Goal: Task Accomplishment & Management: Complete application form

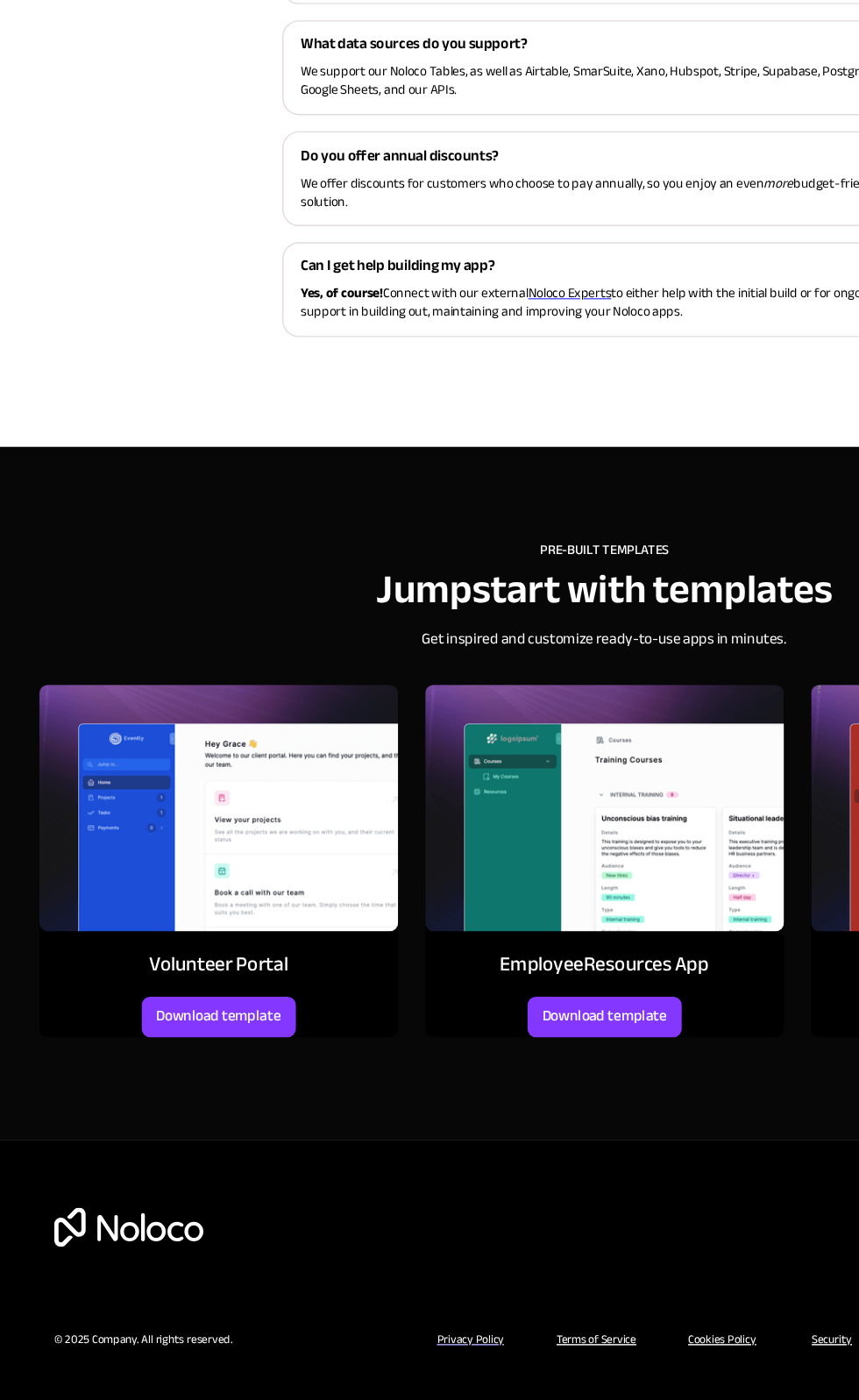
click at [399, 603] on span "Noloco Experts" at bounding box center [405, 601] width 59 height 17
click at [434, 601] on span "Noloco Experts" at bounding box center [405, 601] width 59 height 17
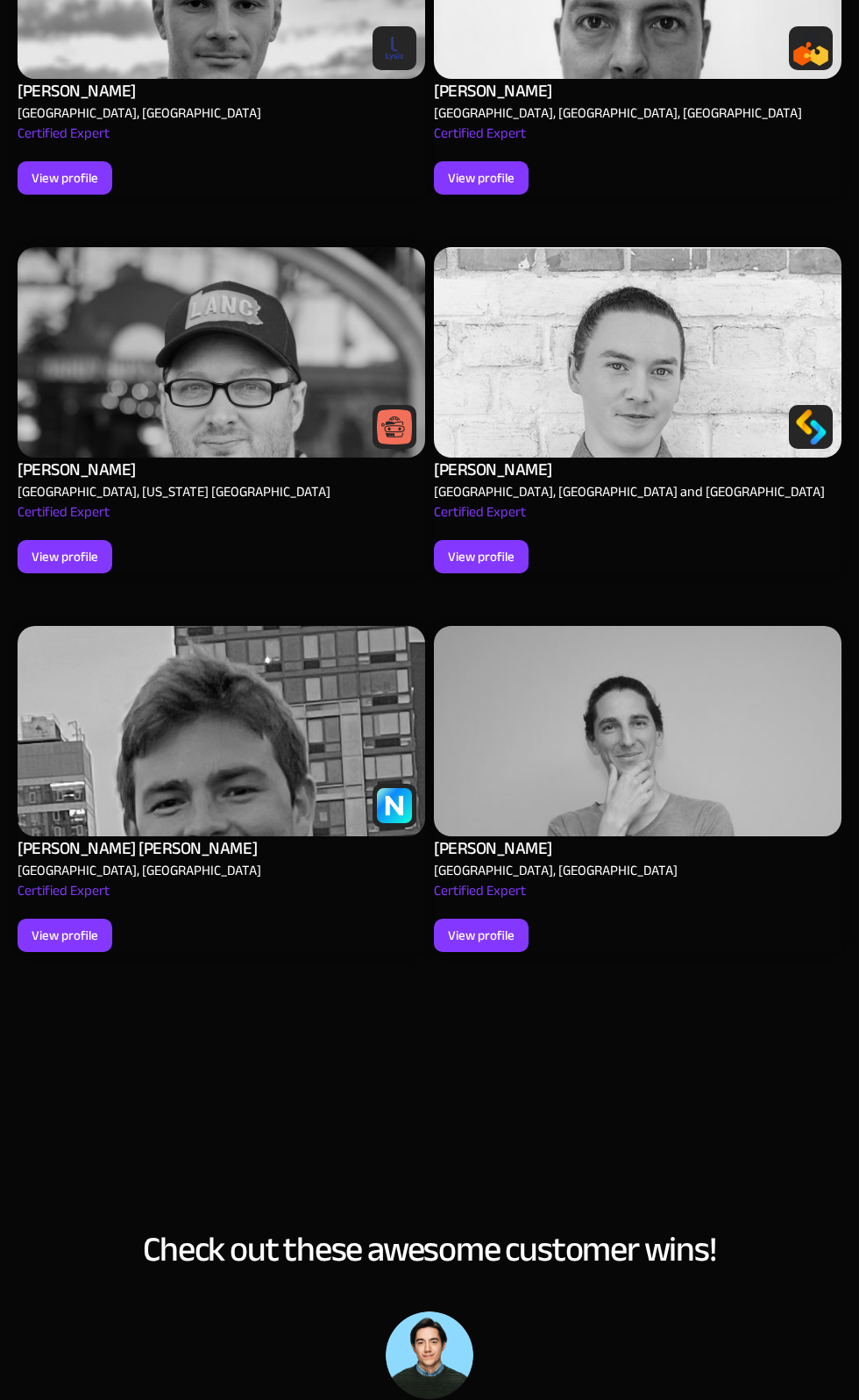
scroll to position [3914, 0]
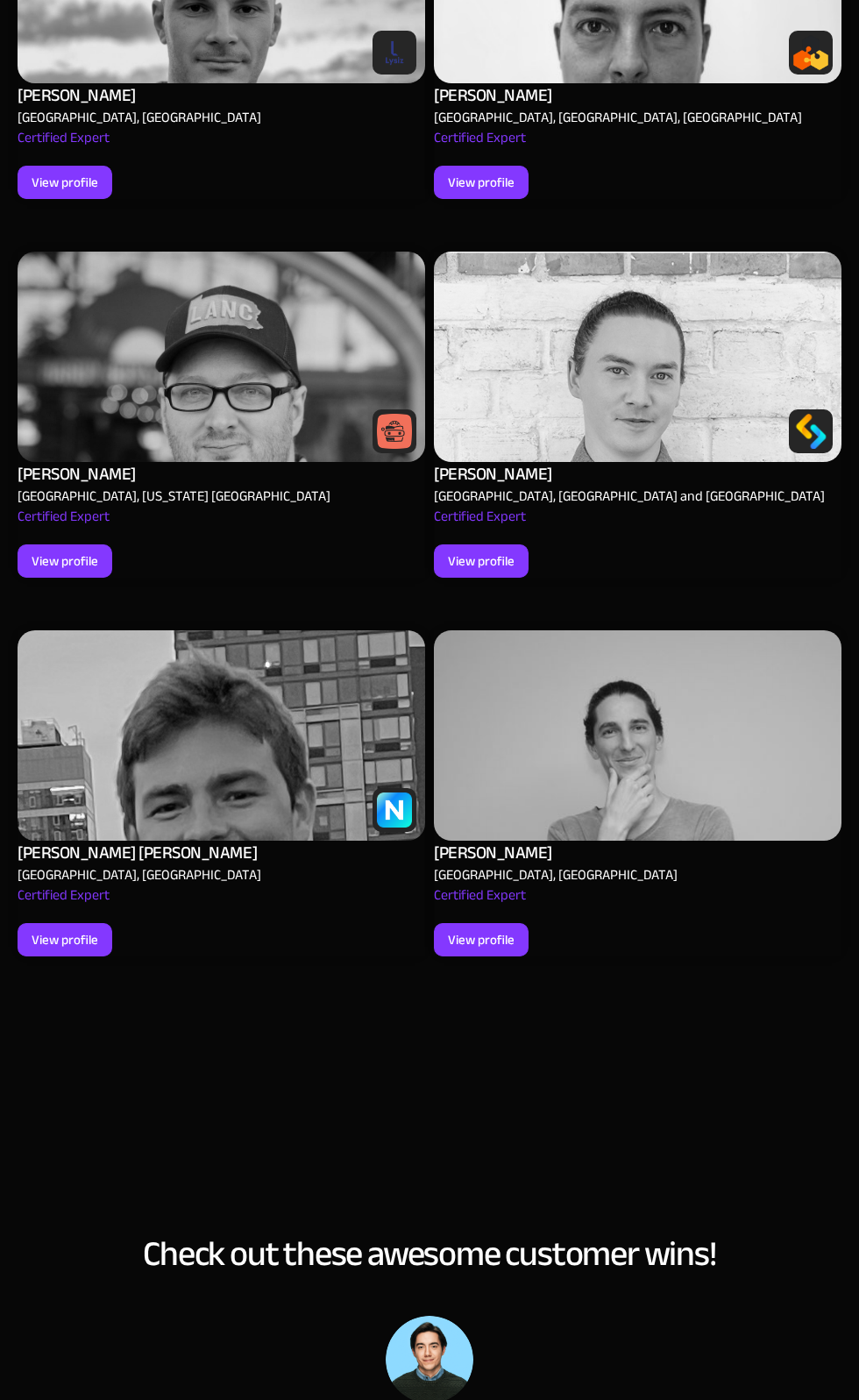
click at [482, 463] on div "[PERSON_NAME]" at bounding box center [493, 474] width 118 height 24
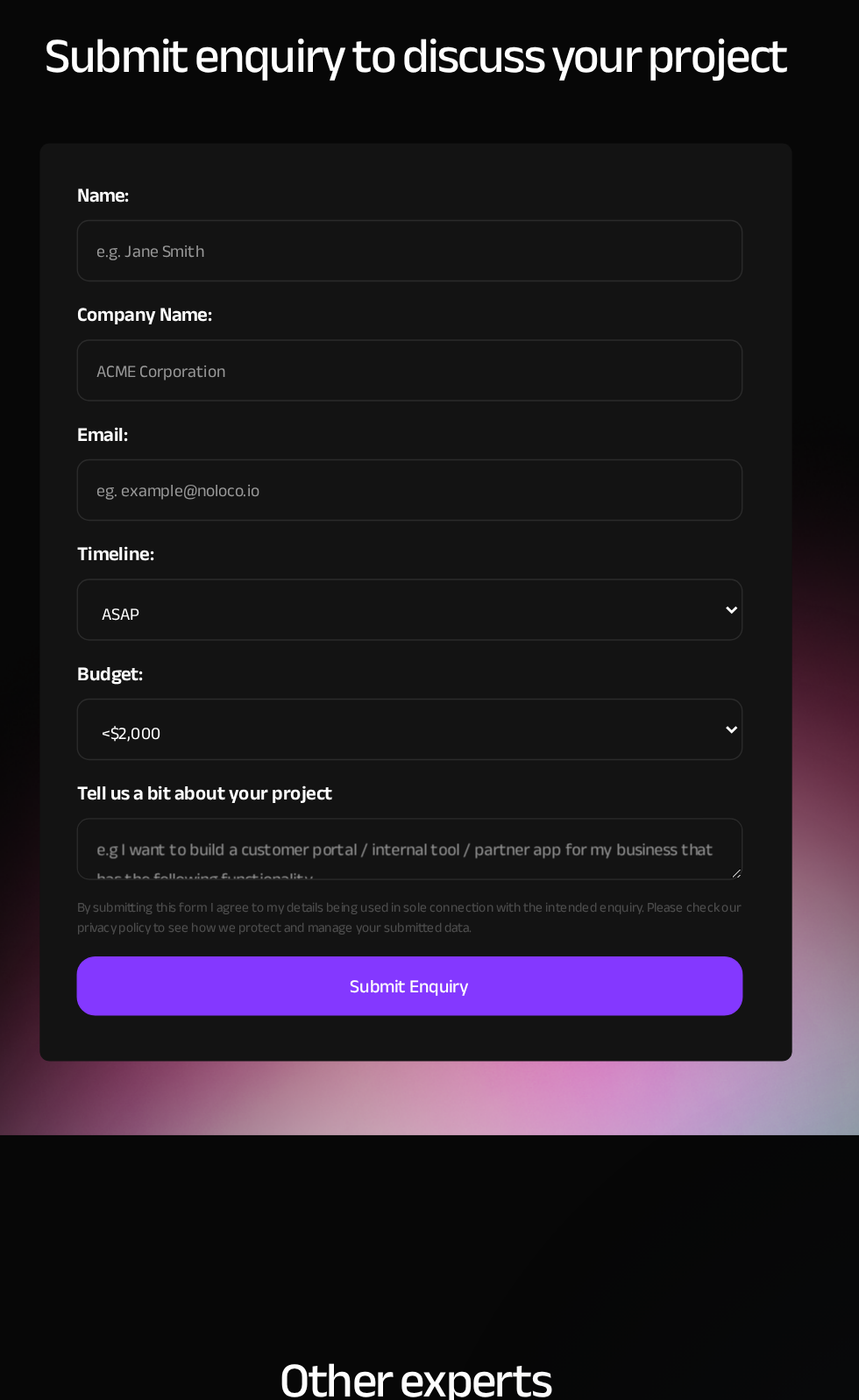
scroll to position [1037, 0]
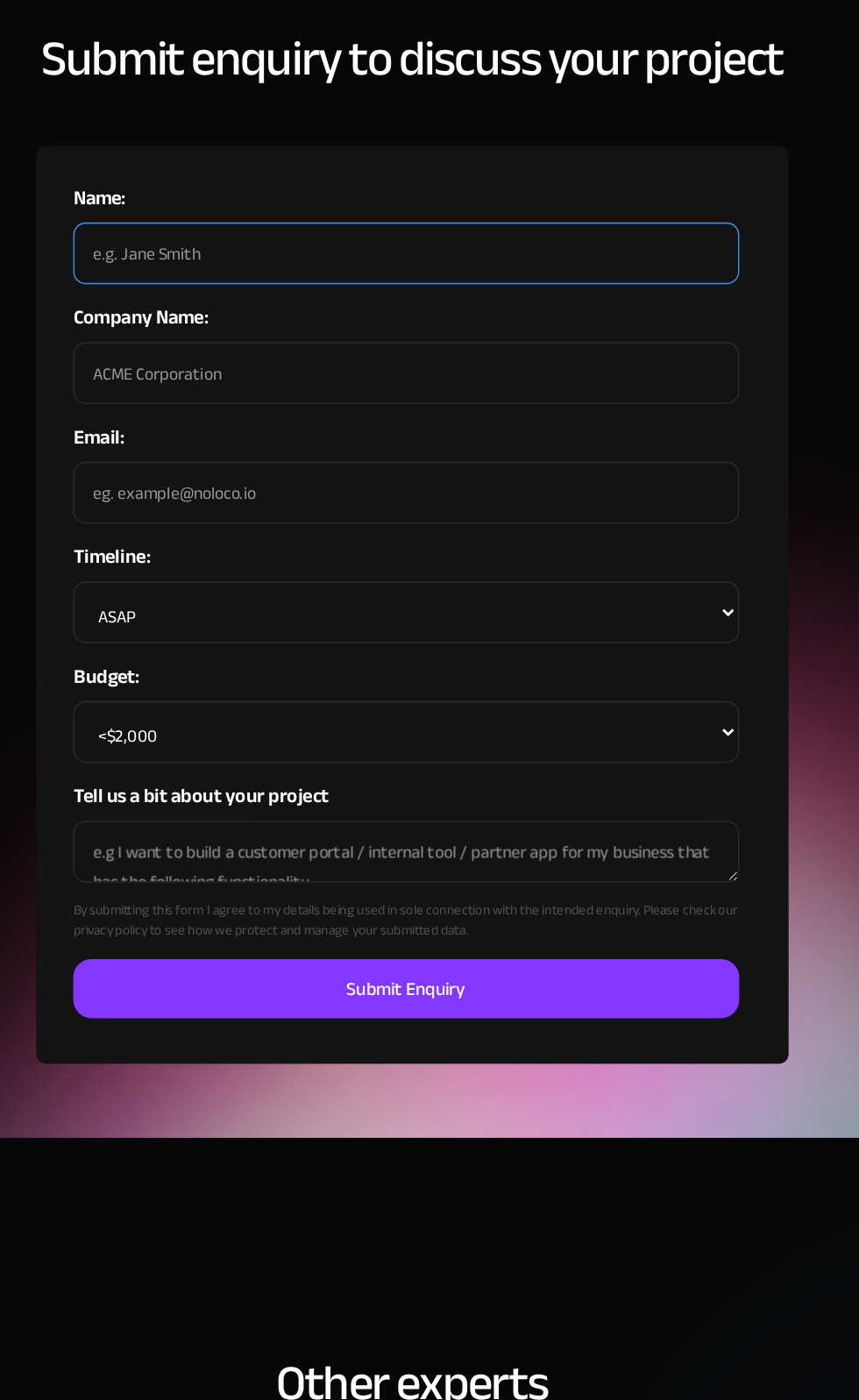
click at [497, 406] on input "Name:" at bounding box center [425, 412] width 473 height 44
type input "Matiullah Karimi"
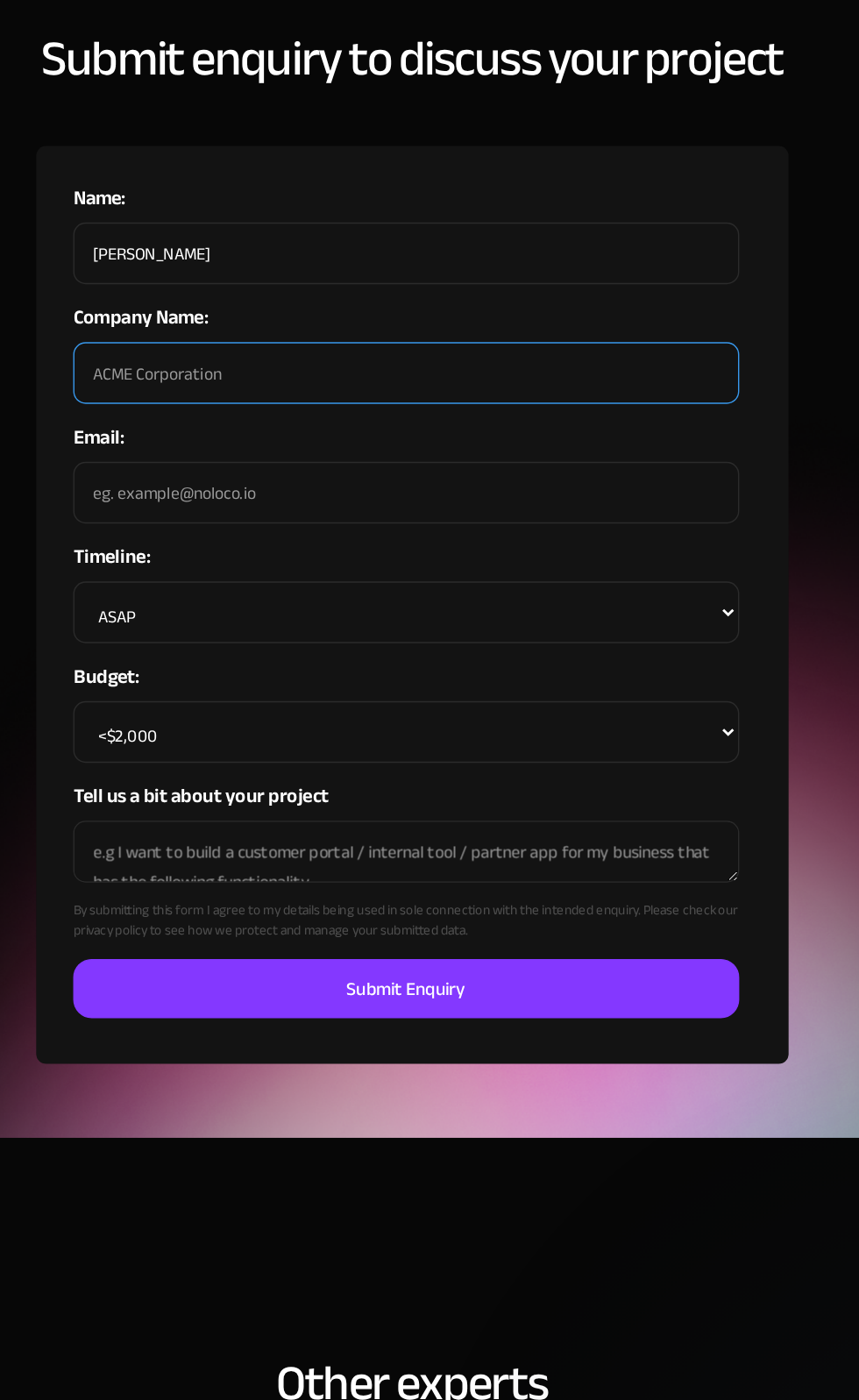
type input "Global.com"
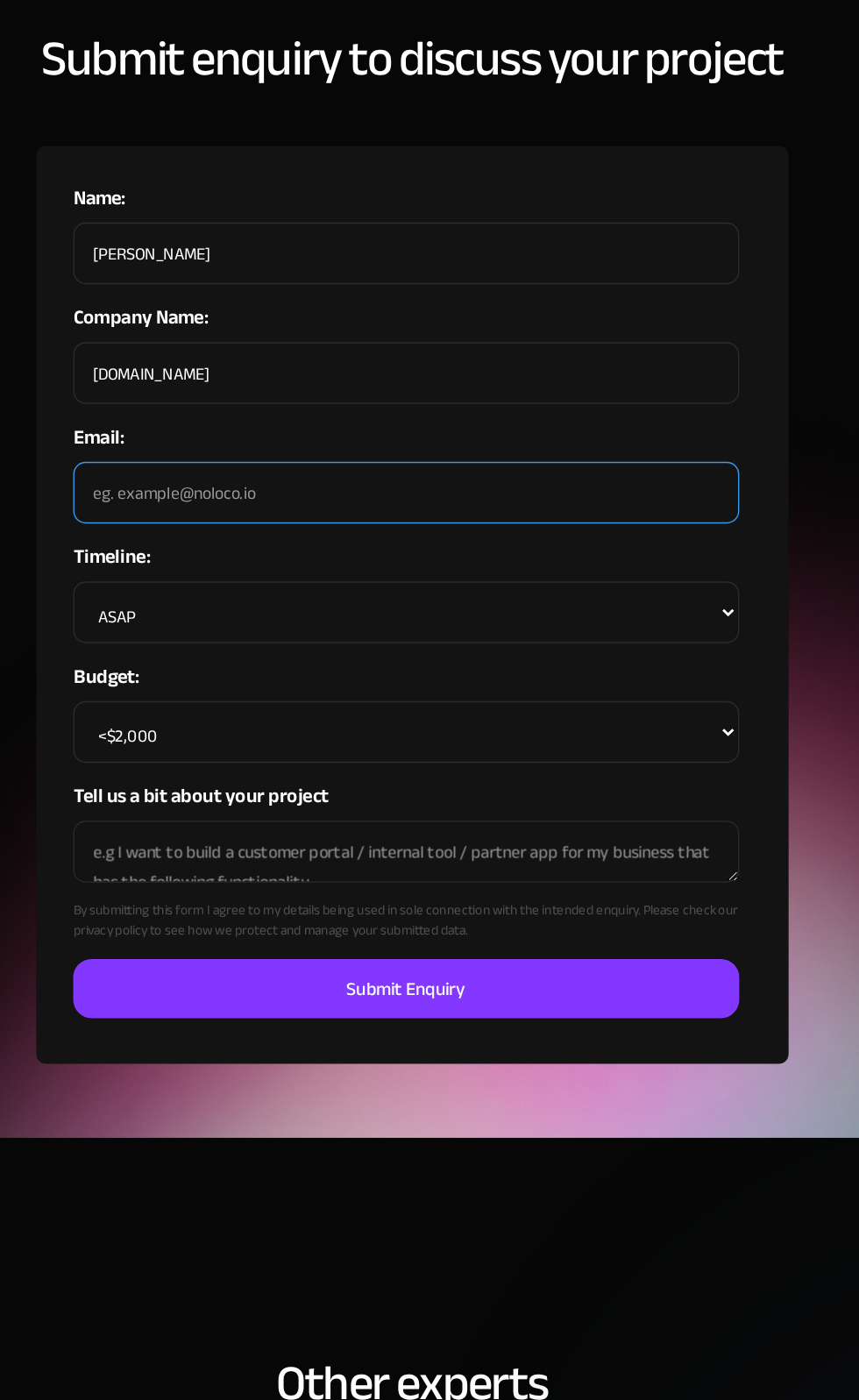
type input "matiullahkarimi464@gmail.com"
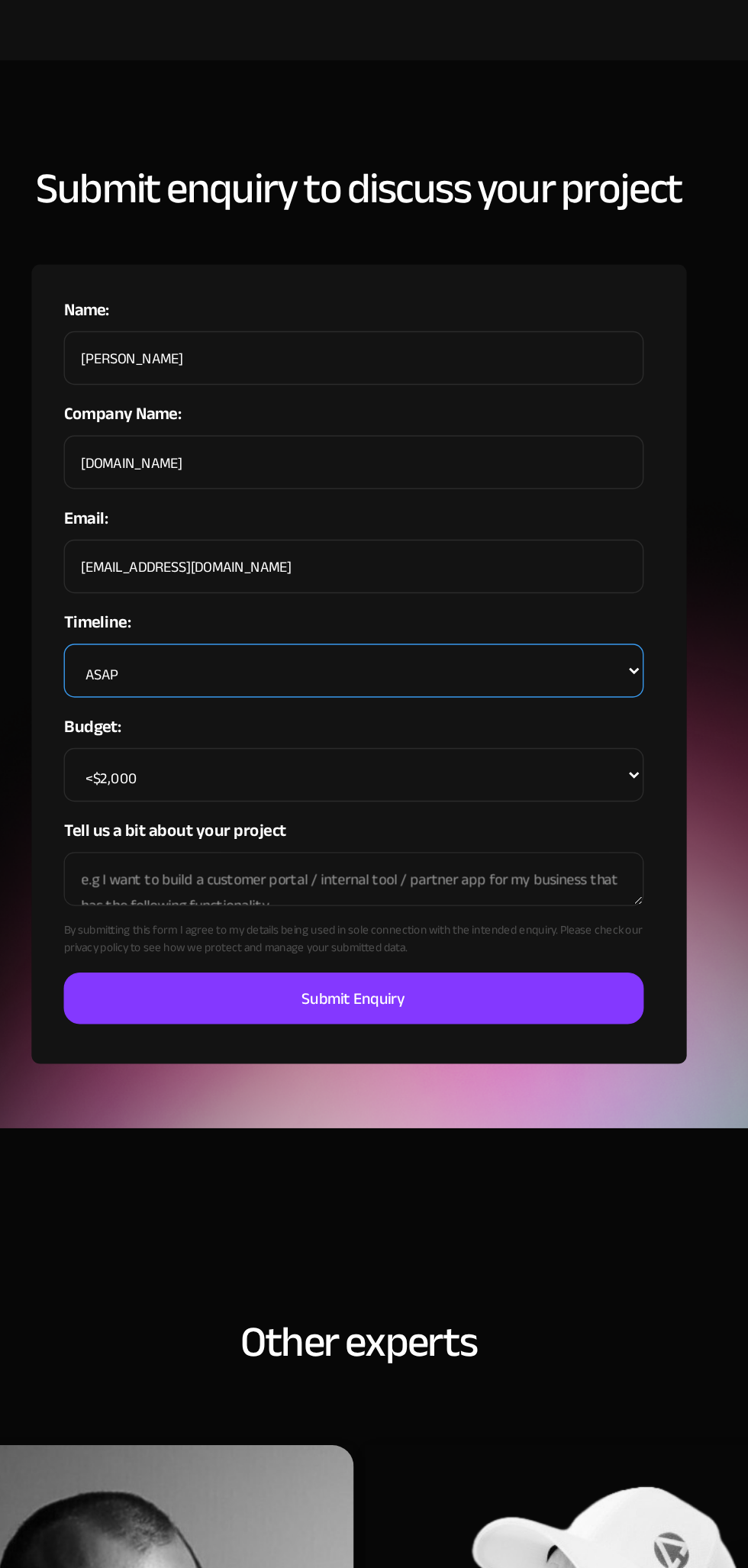
click at [234, 592] on select "ASAP Within the next month 1-2months from now 2+ months from now Undecided" at bounding box center [370, 581] width 412 height 38
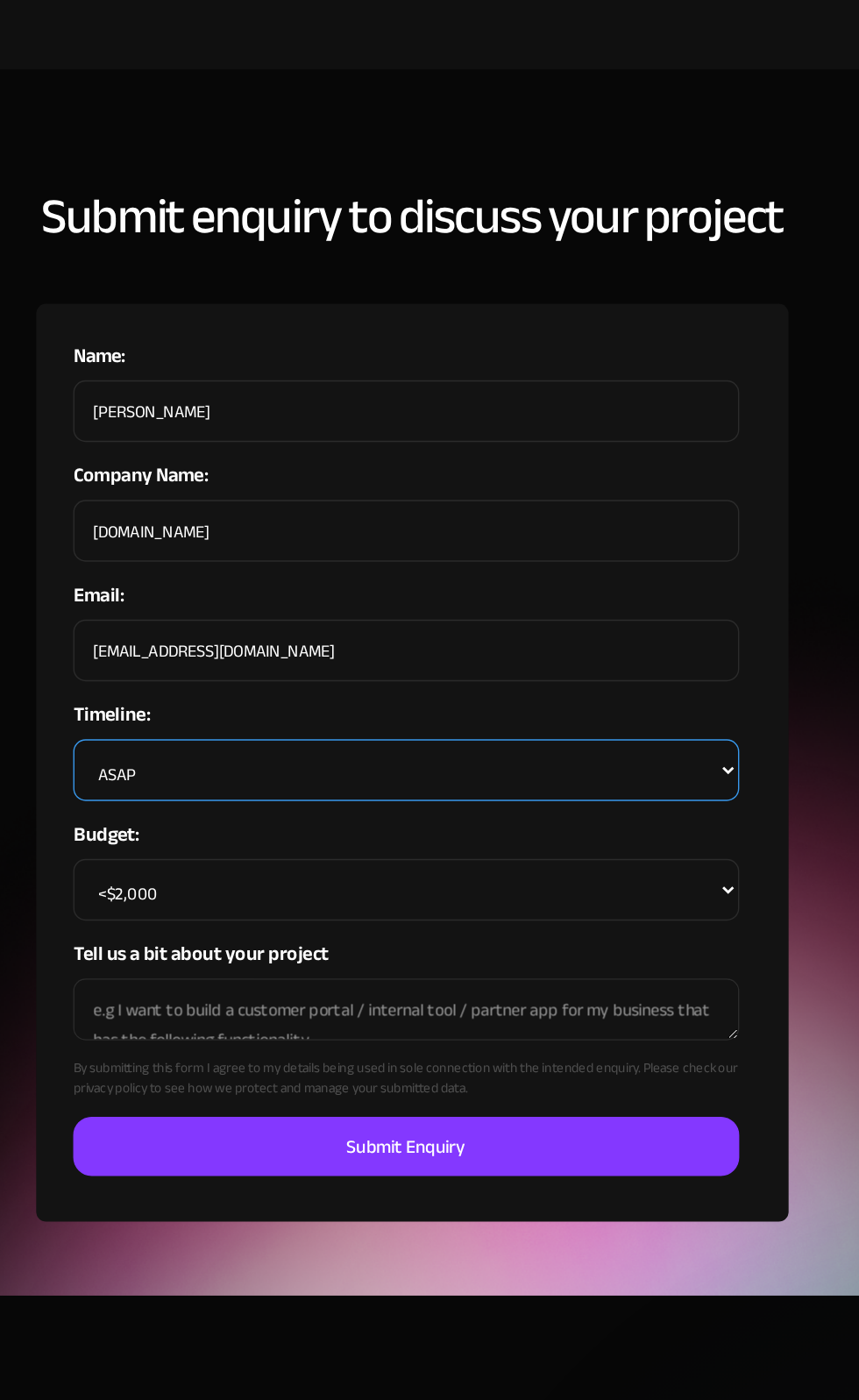
select select "2+ months from now"
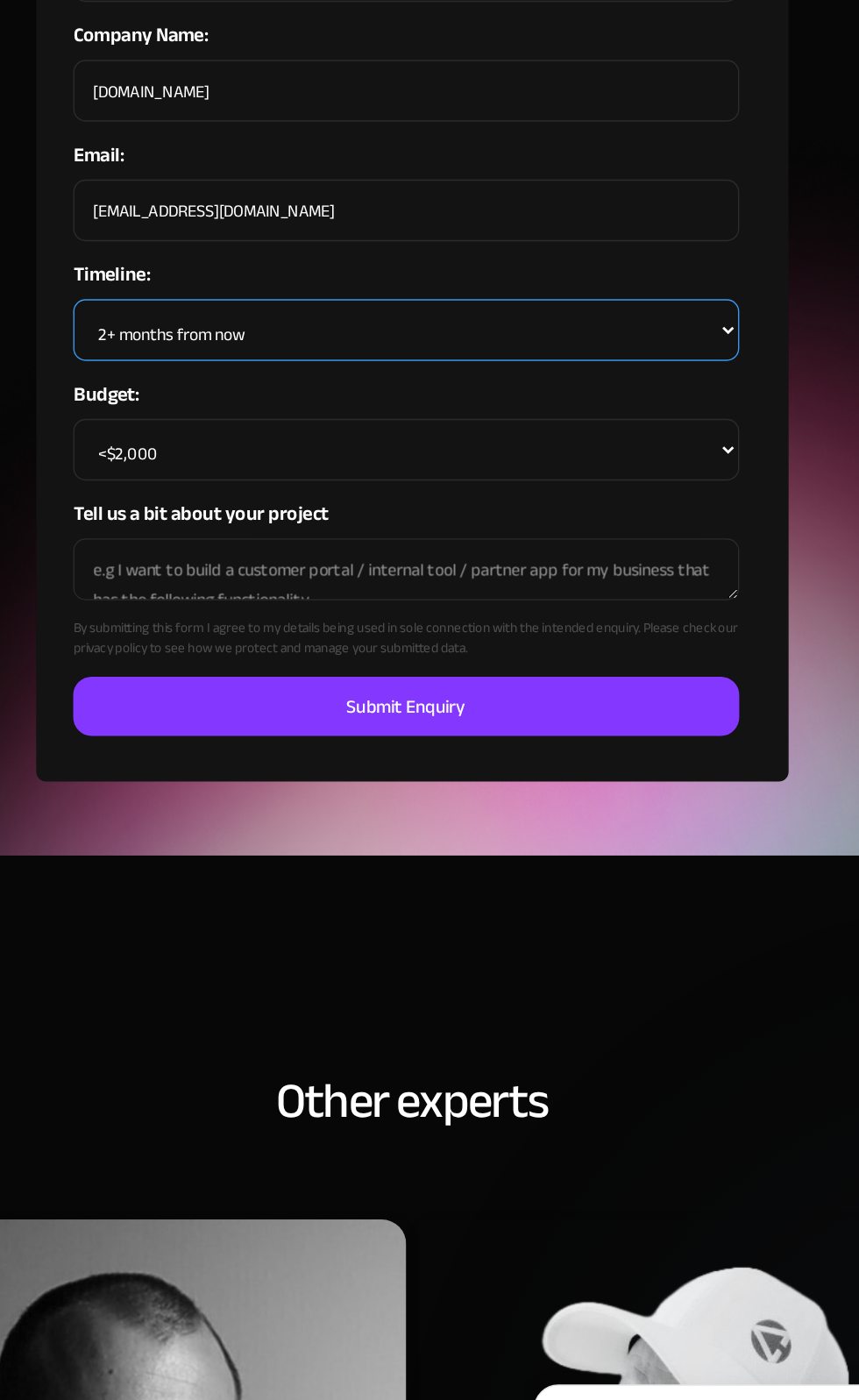
scroll to position [1149, 0]
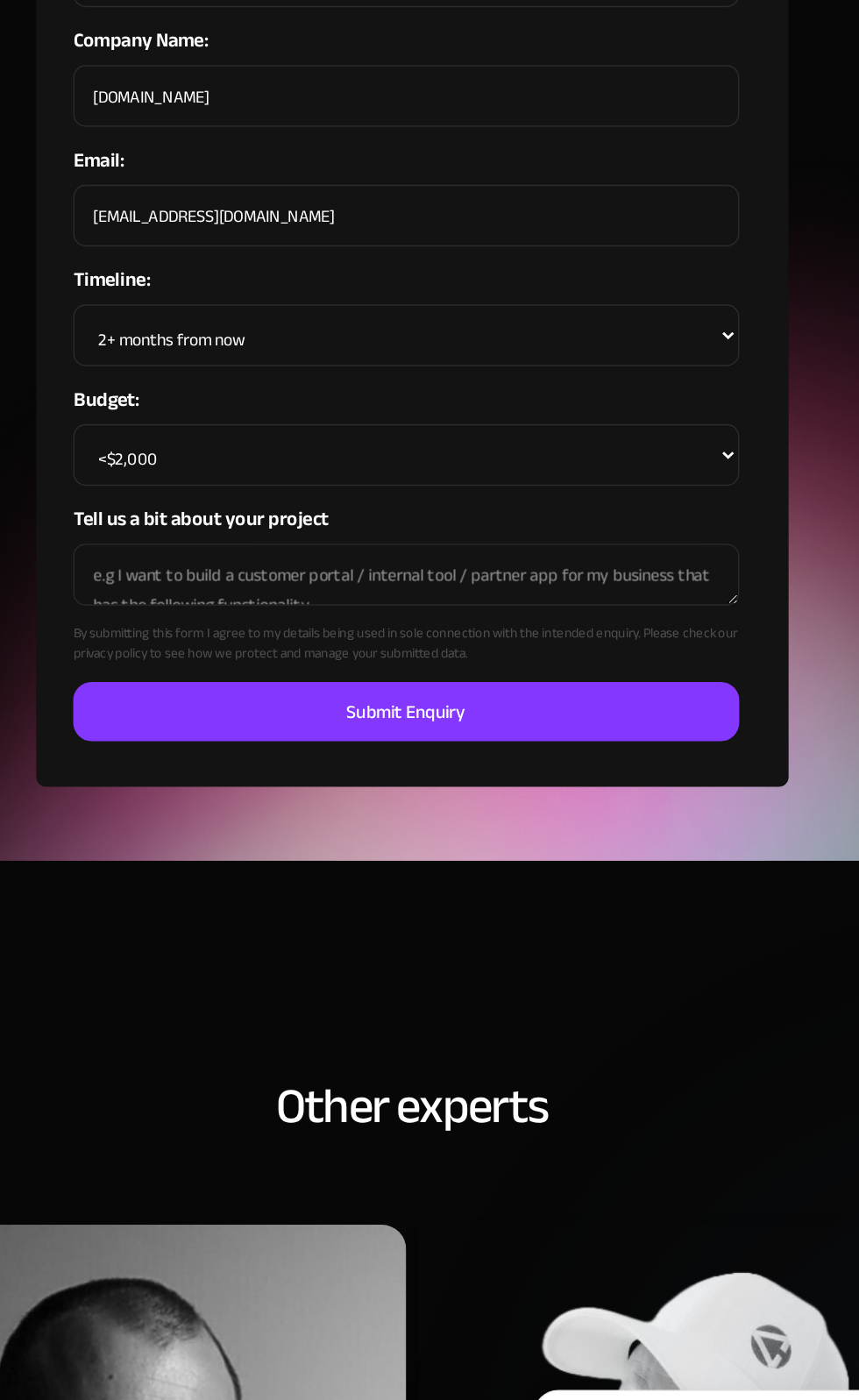
click at [522, 825] on input "Submit Enquiry" at bounding box center [425, 823] width 473 height 42
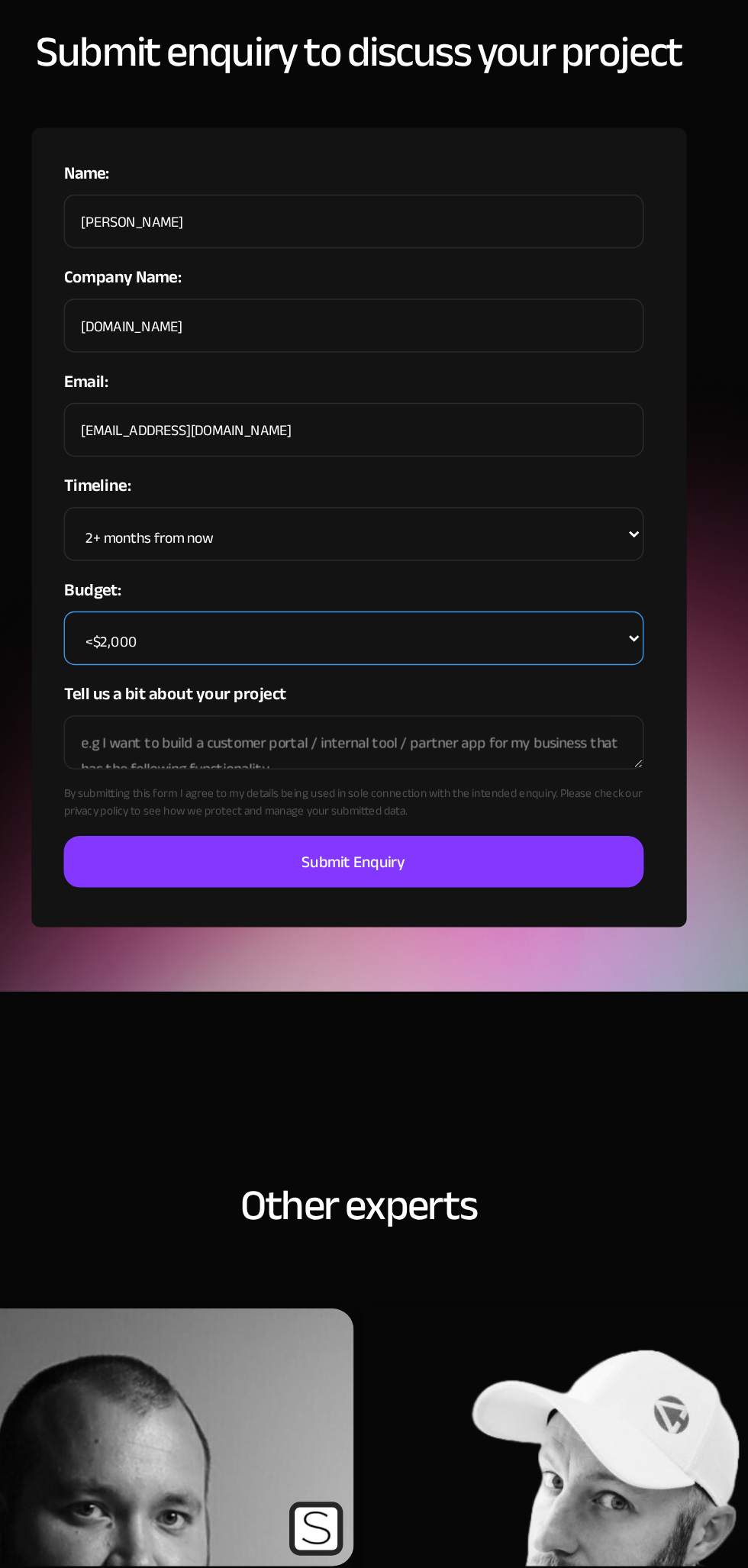
click at [542, 552] on select "<$2,000 $2,000 - $5,000 $5,000 - $10,000 $10,000 - $20,000 $20,000 - $50,000 $5…" at bounding box center [370, 558] width 412 height 38
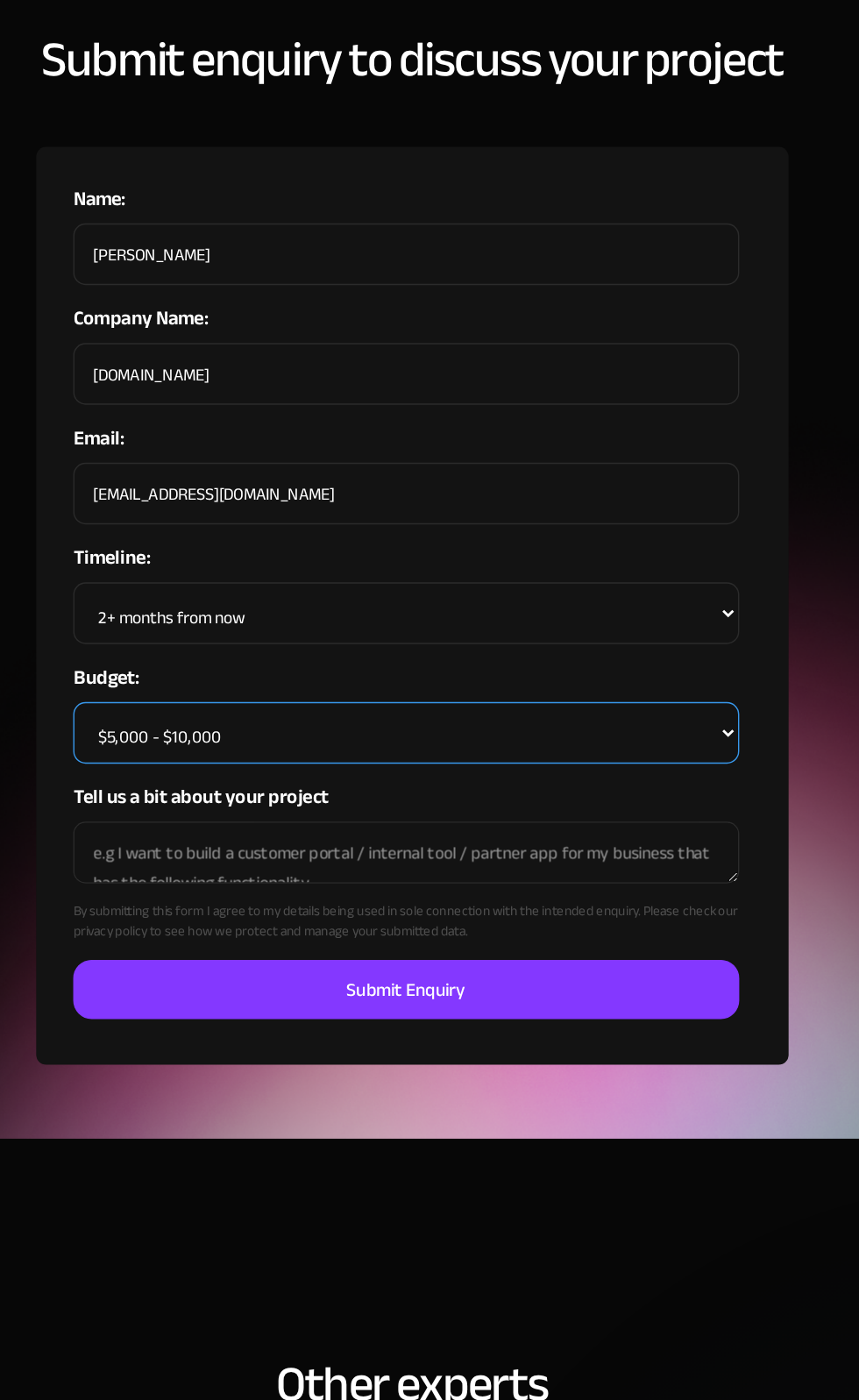
select select "$10,000 - $20,000"
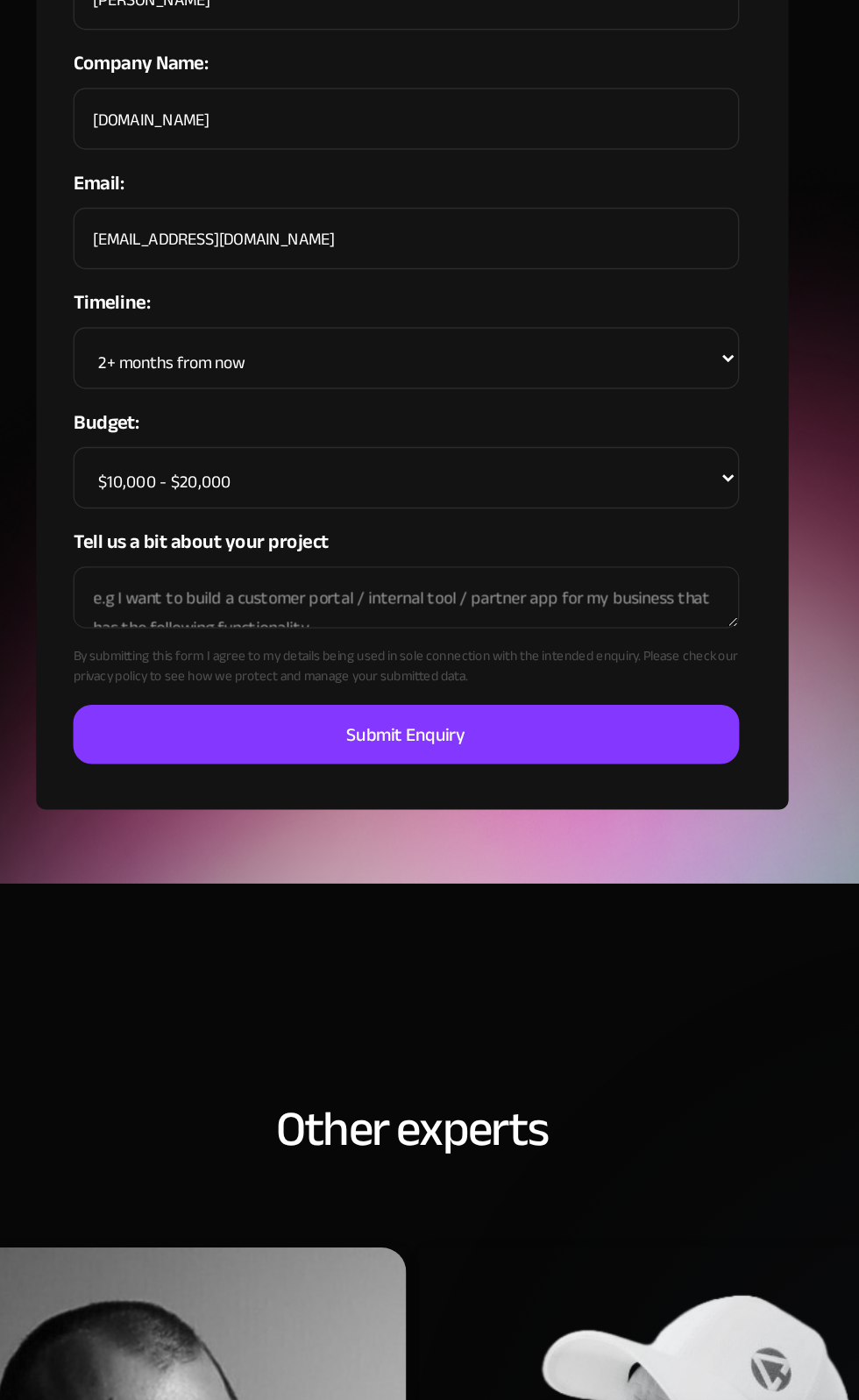
click at [505, 829] on input "Submit Enquiry" at bounding box center [425, 823] width 473 height 42
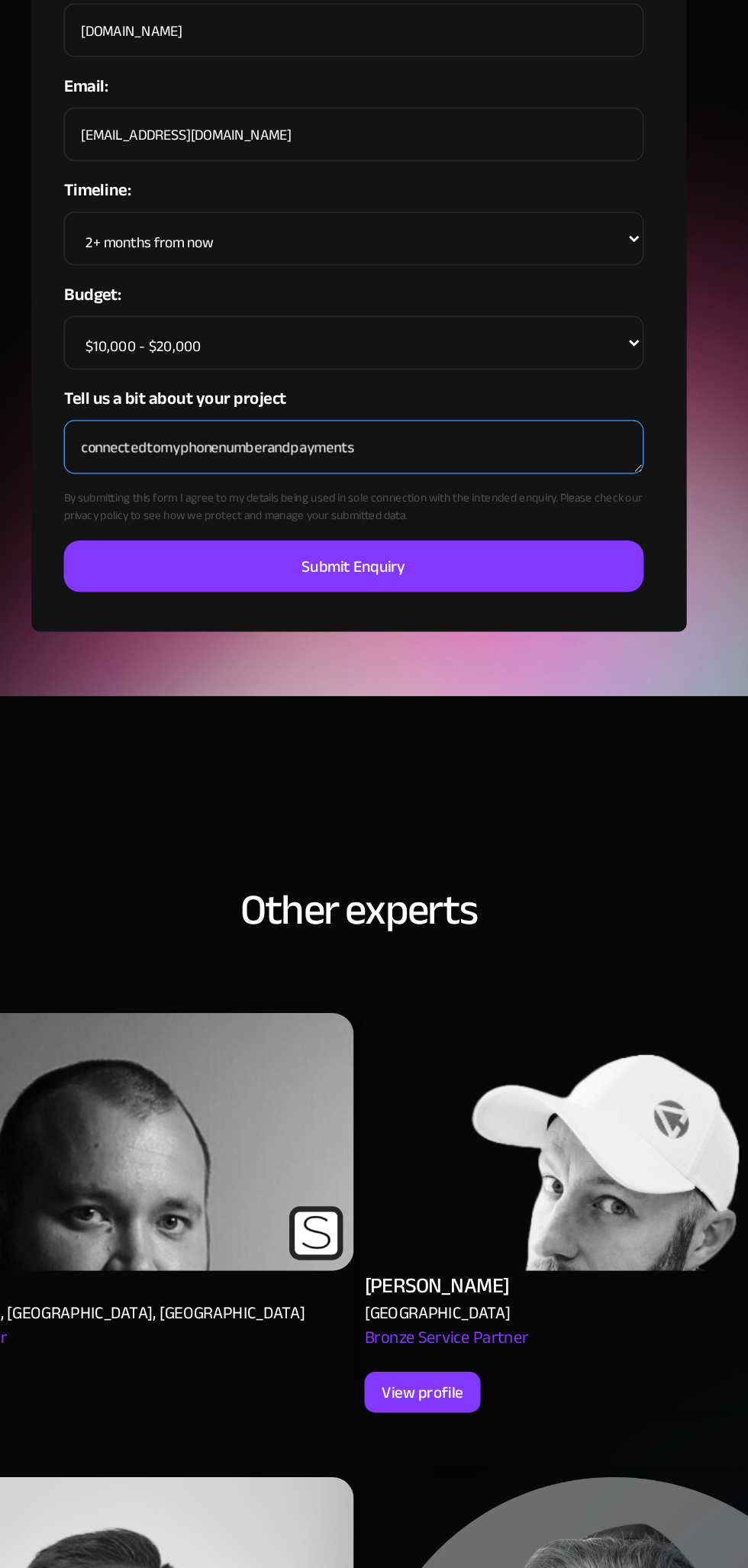
type textarea "connectedtomyphonenumberandpayments"
click at [384, 729] on input "Submit Enquiry" at bounding box center [370, 716] width 412 height 36
type input "Please wait..."
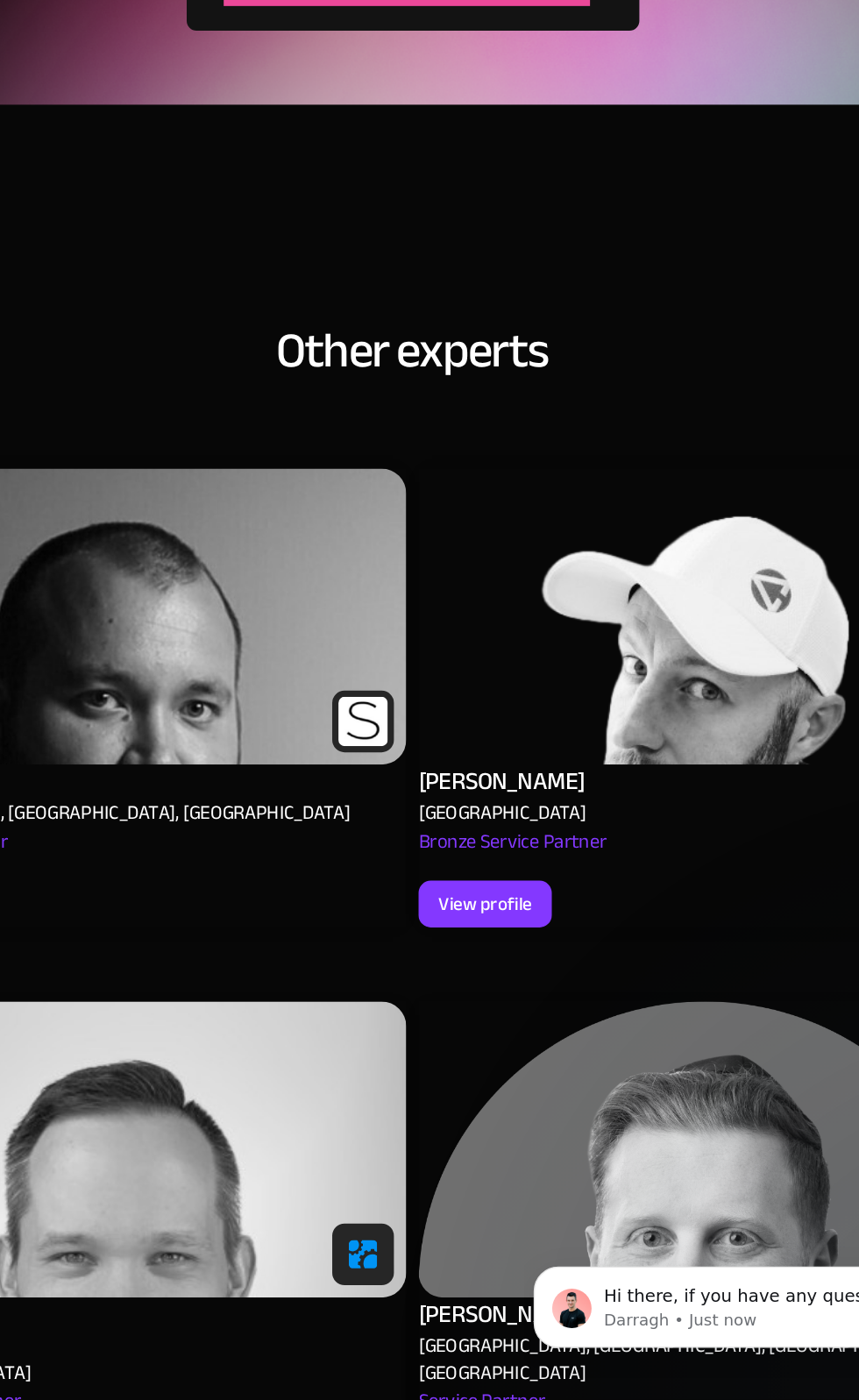
scroll to position [1047, 0]
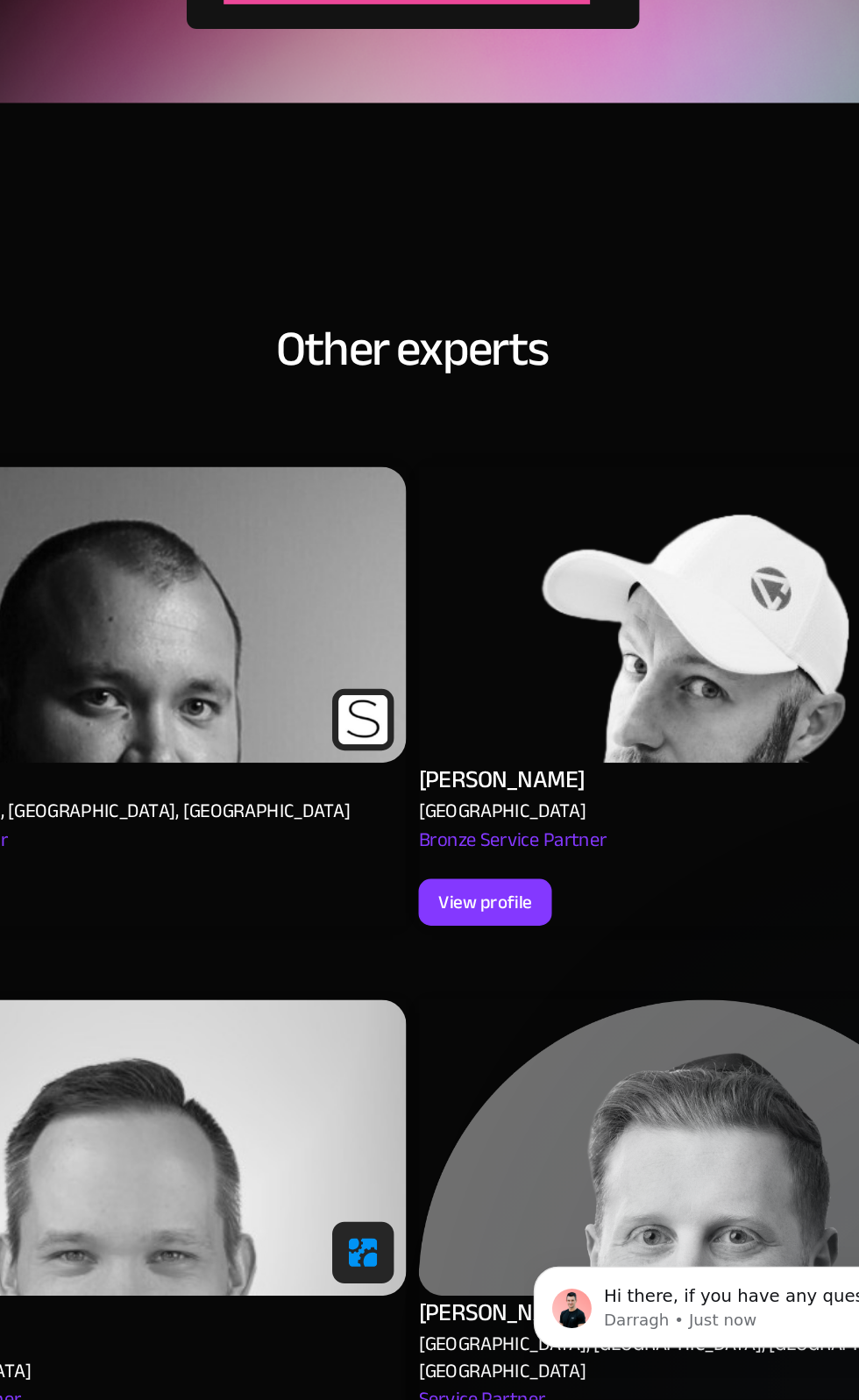
click at [645, 1287] on p "Darragh • Just now" at bounding box center [707, 1289] width 253 height 15
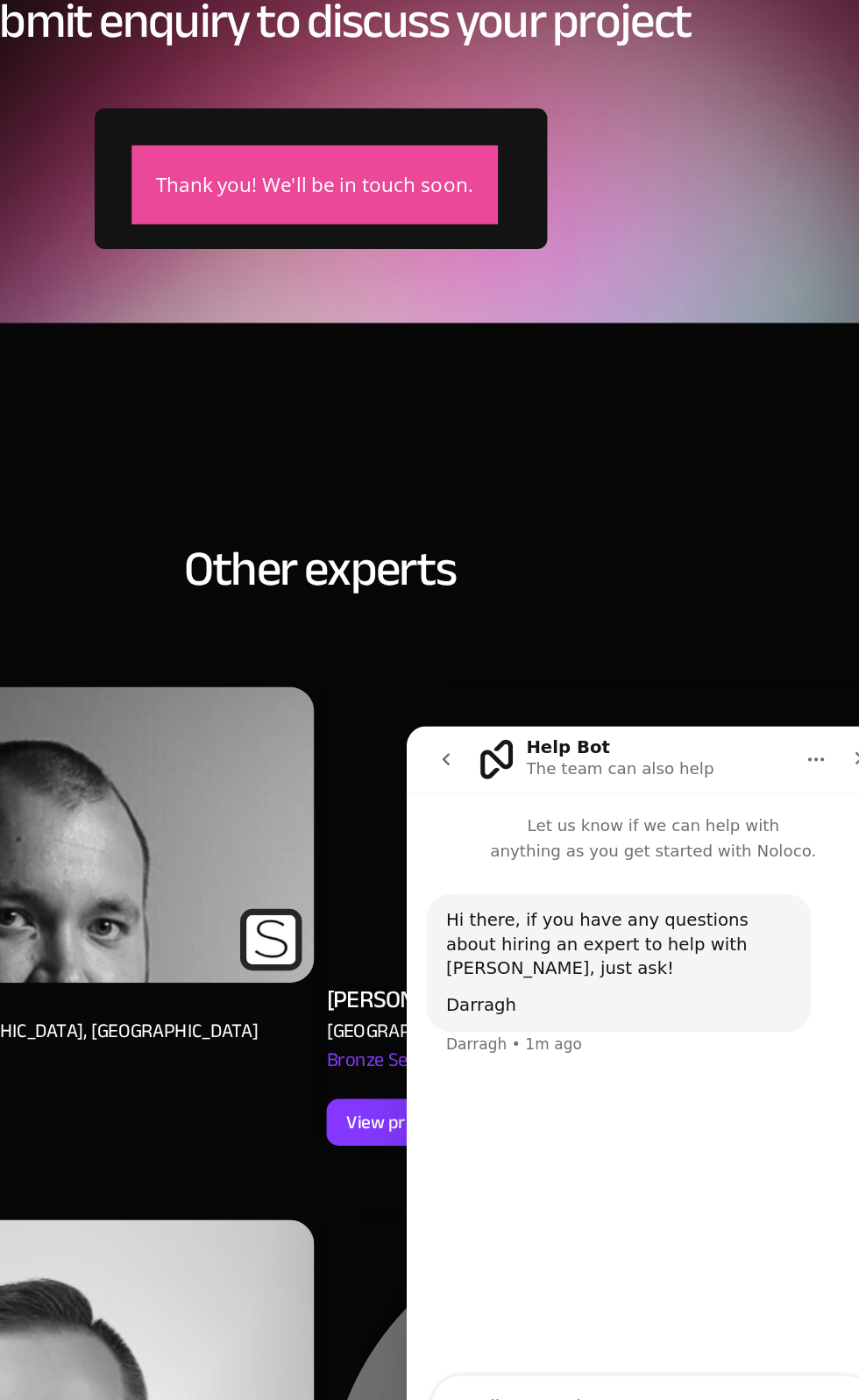
scroll to position [0, 0]
click at [455, 976] on div "USA" at bounding box center [493, 982] width 119 height 19
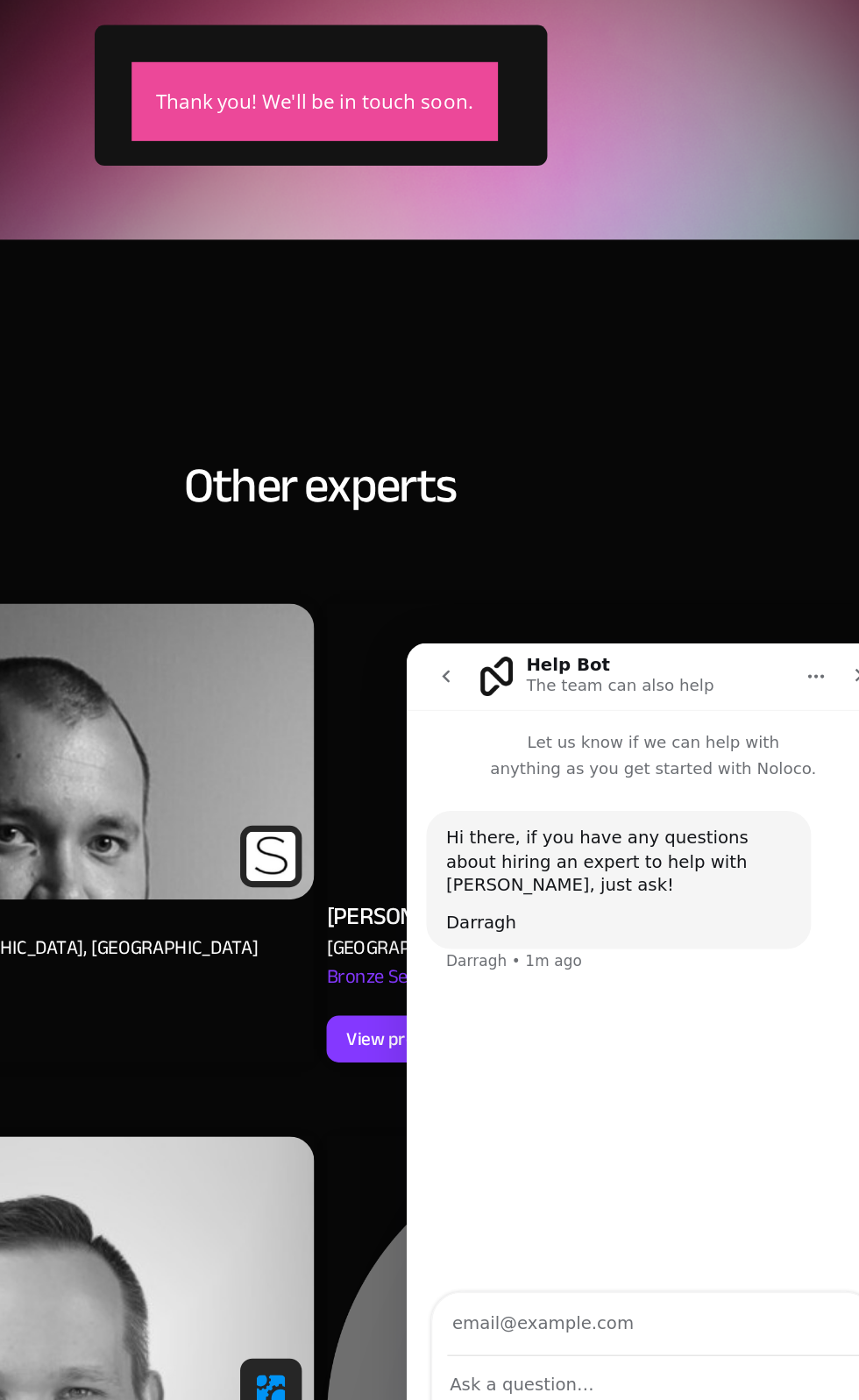
scroll to position [1180, 0]
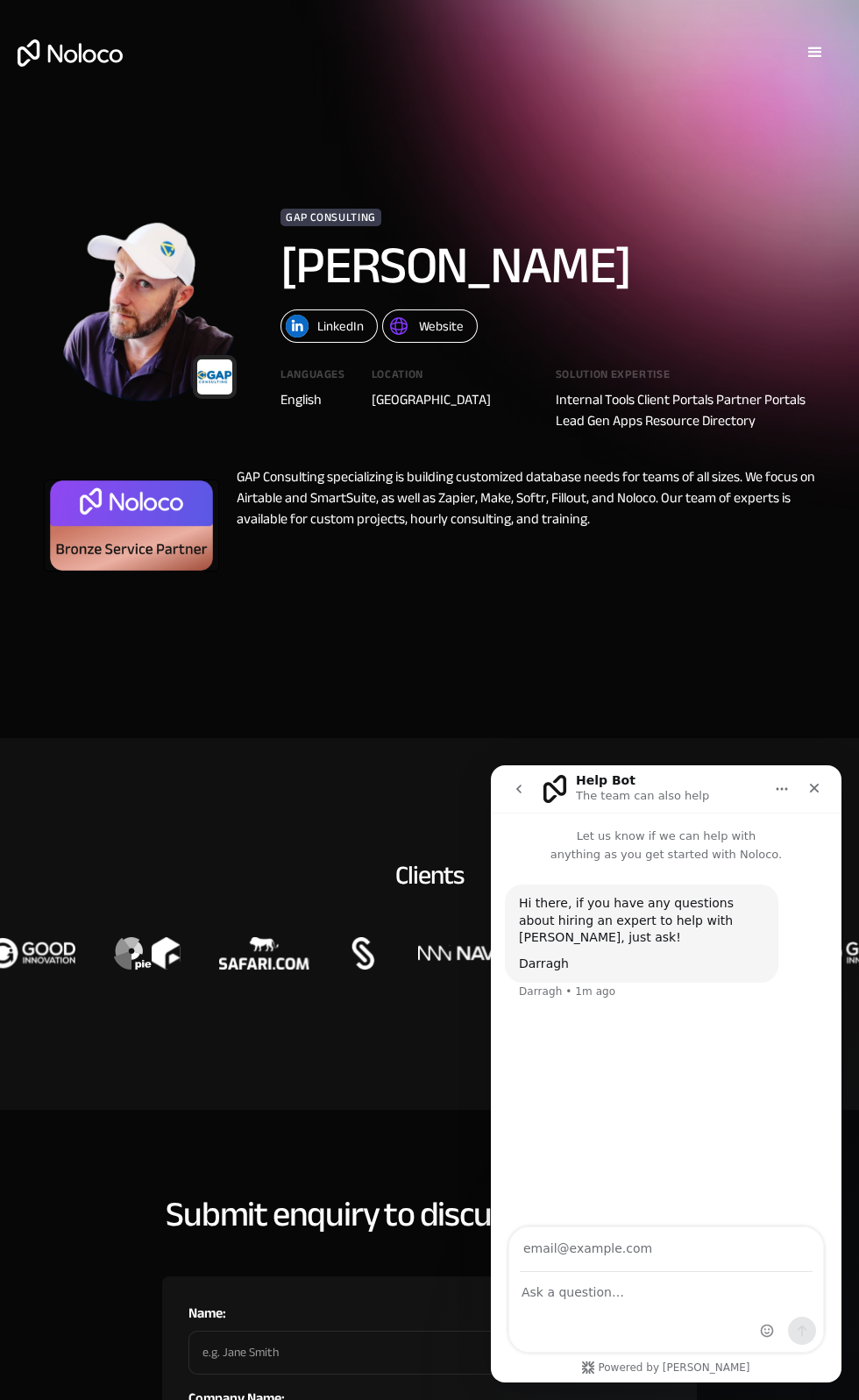
click at [643, 1248] on input "Your email" at bounding box center [666, 1249] width 293 height 44
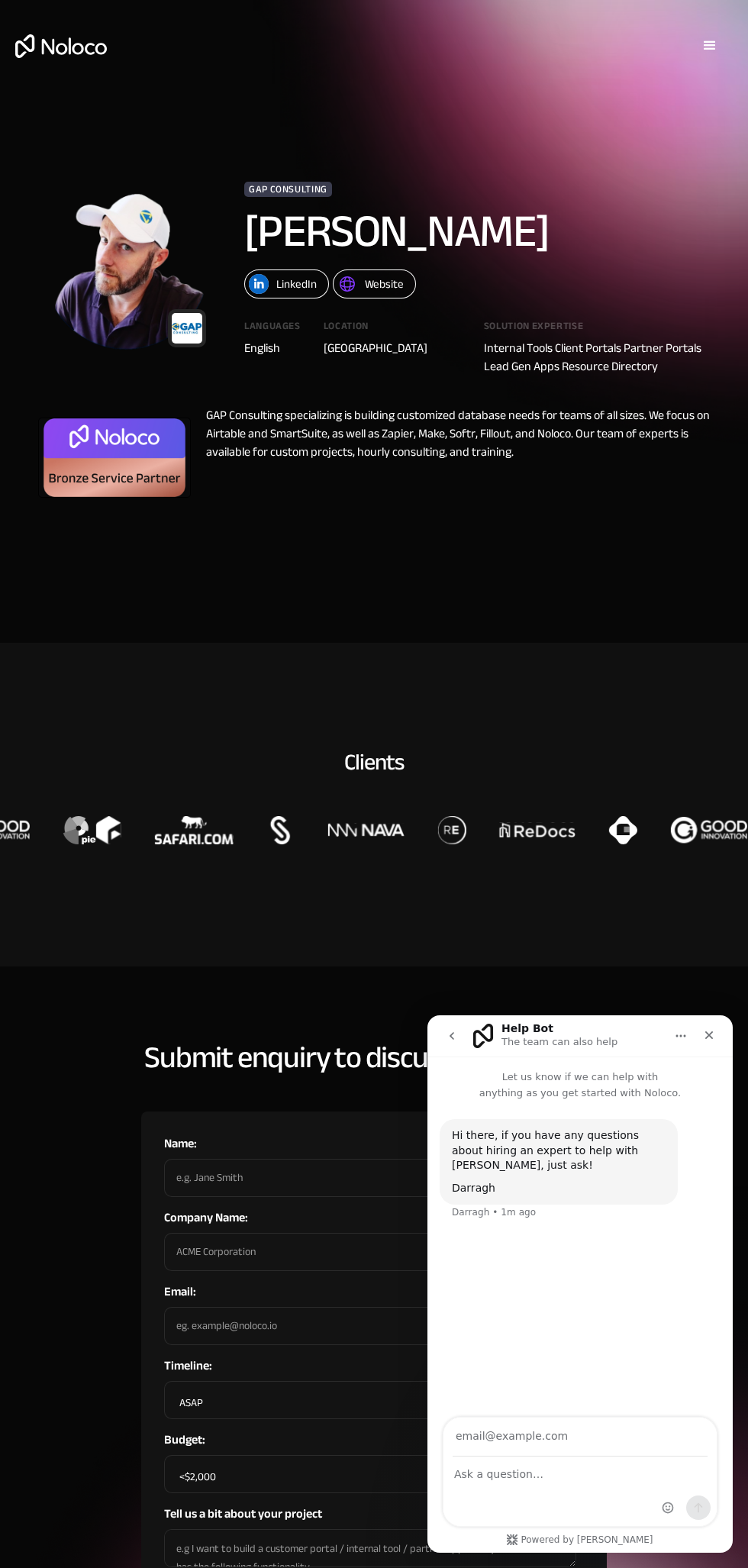
type input "matiullahkarimi464@gmail.com"
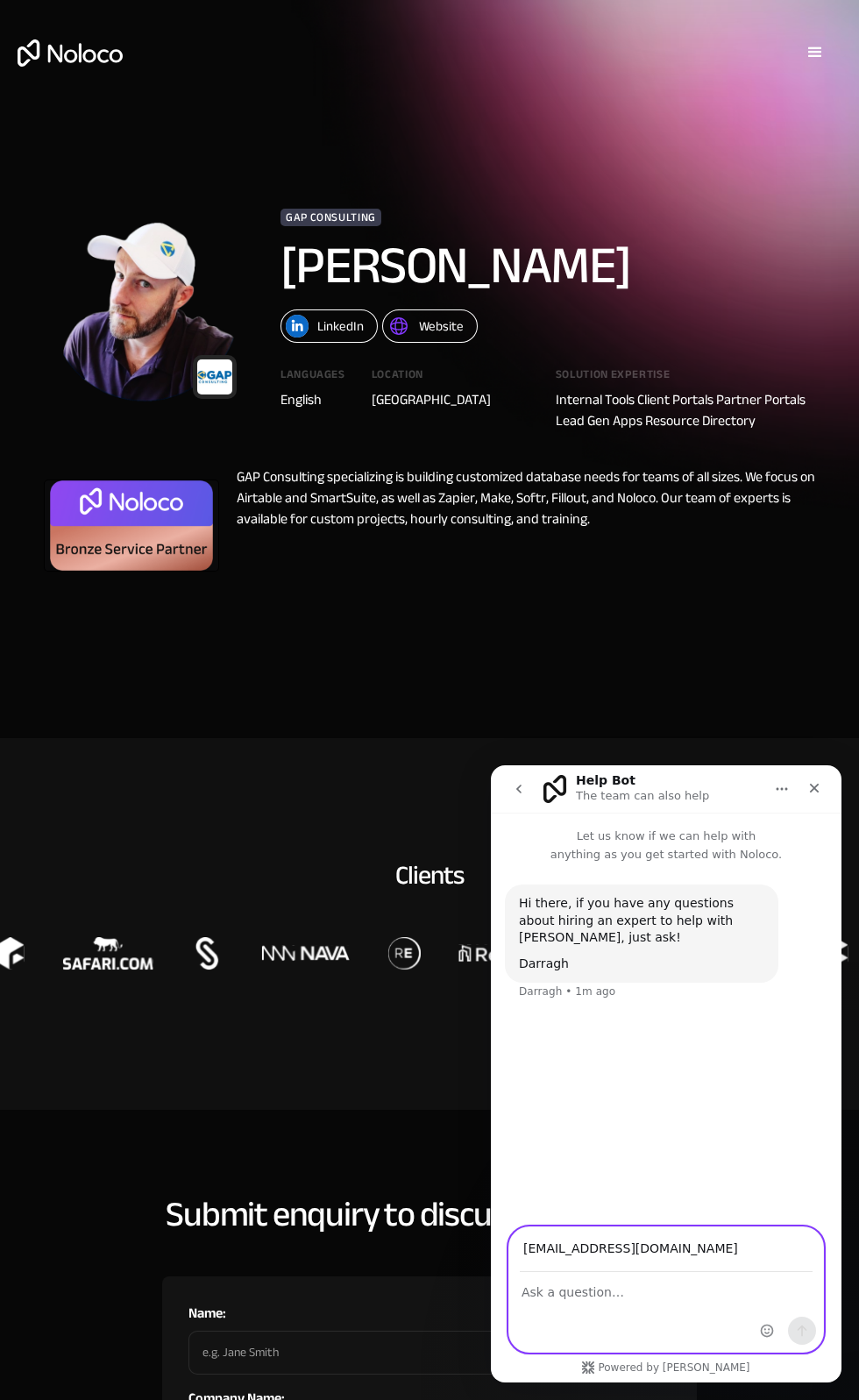
click at [685, 1292] on textarea "Ask a question…" at bounding box center [666, 1287] width 314 height 30
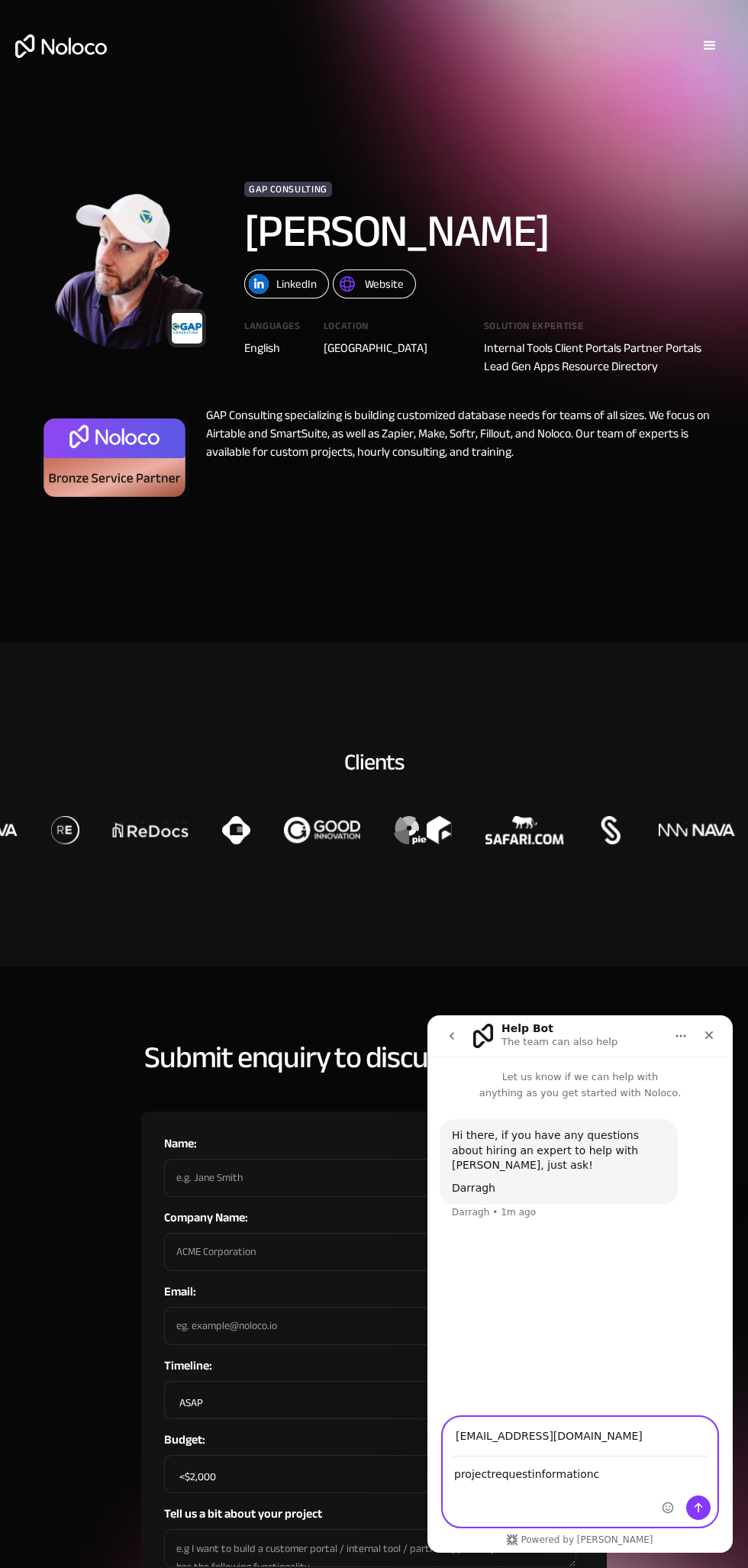
type textarea "projectrequestinformationconfirm"
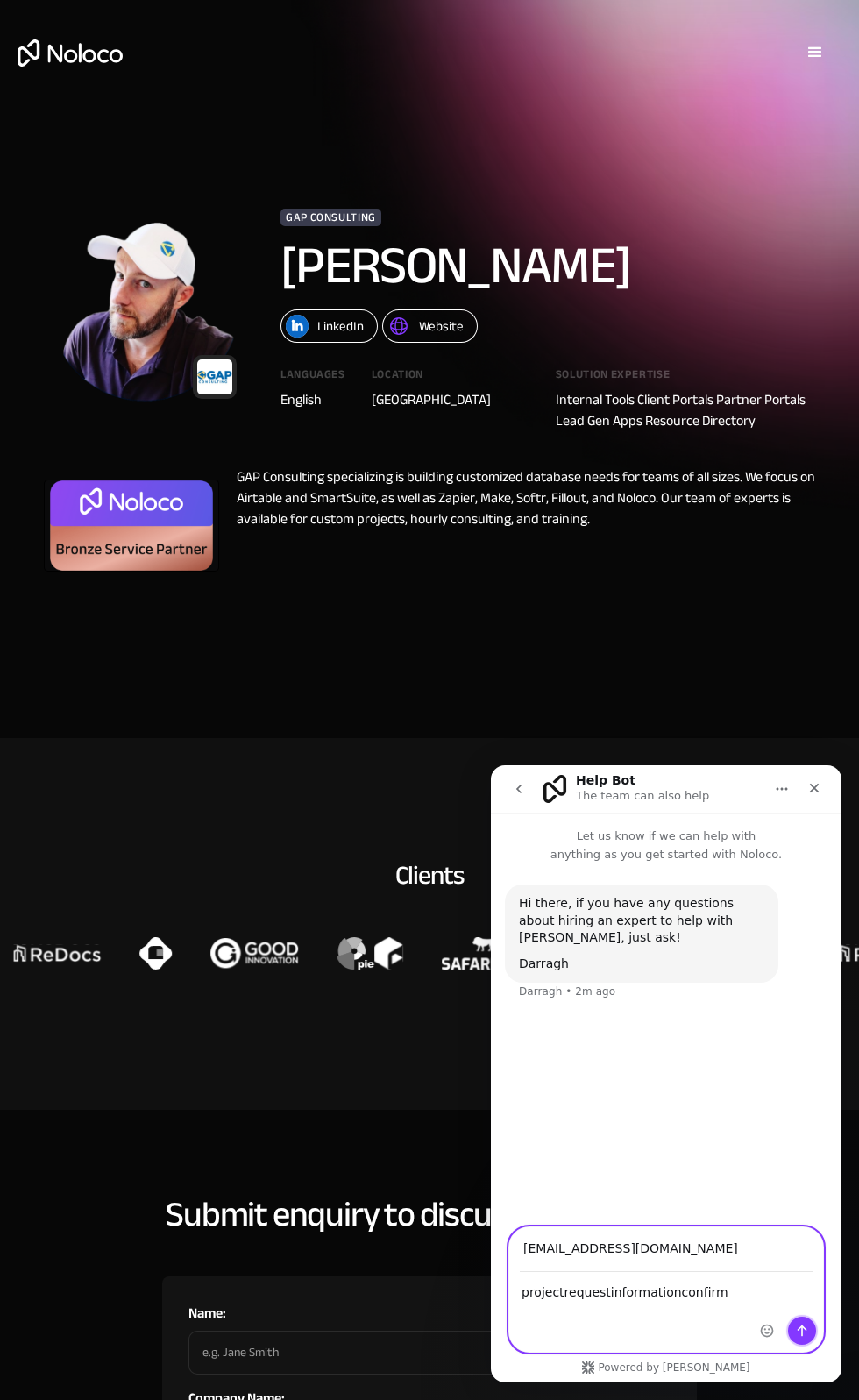
click at [802, 1331] on icon "Send a message…" at bounding box center [802, 1331] width 10 height 12
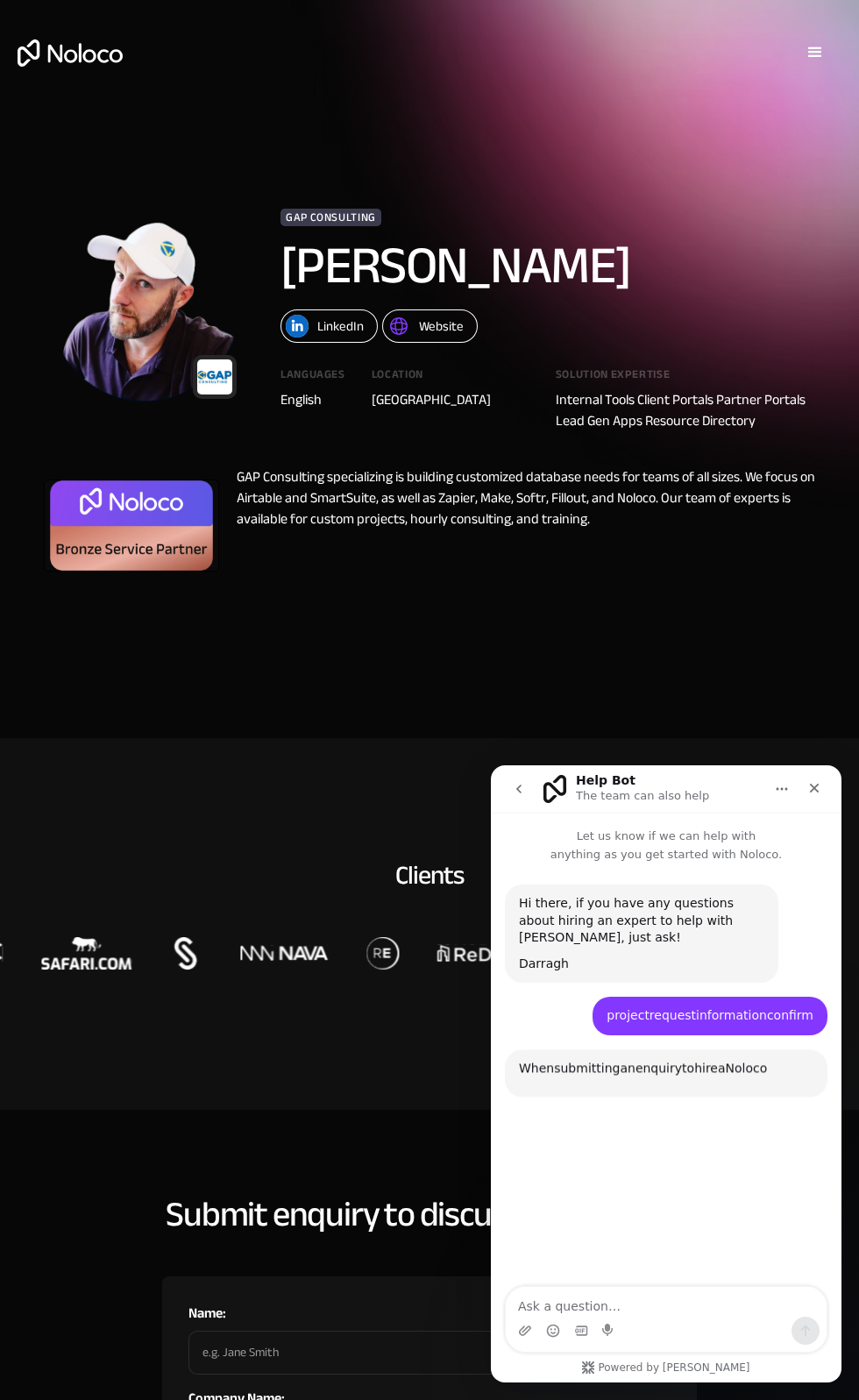
click at [782, 789] on icon "Home" at bounding box center [782, 789] width 12 height 3
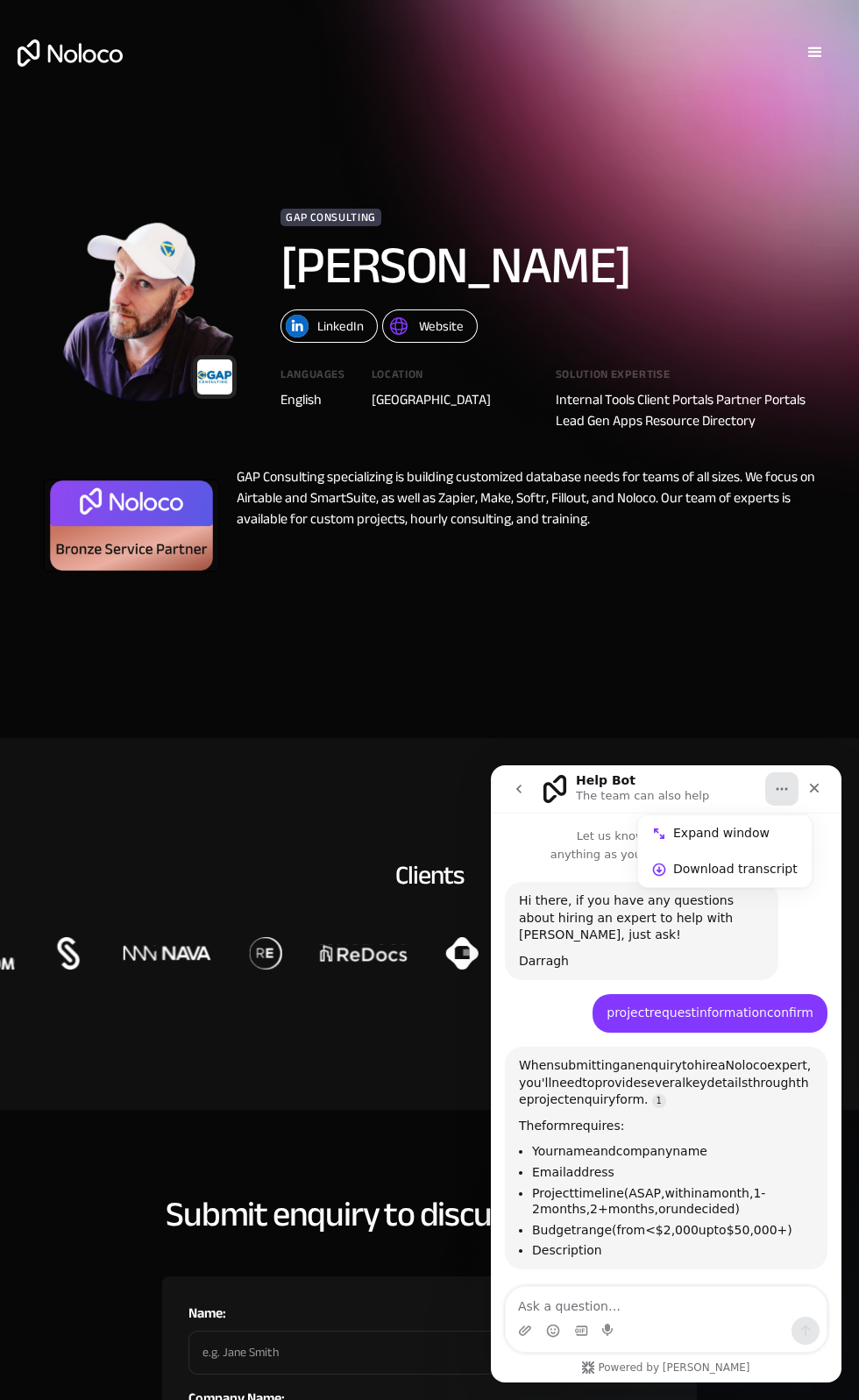
scroll to position [171, 0]
